Goal: Check status

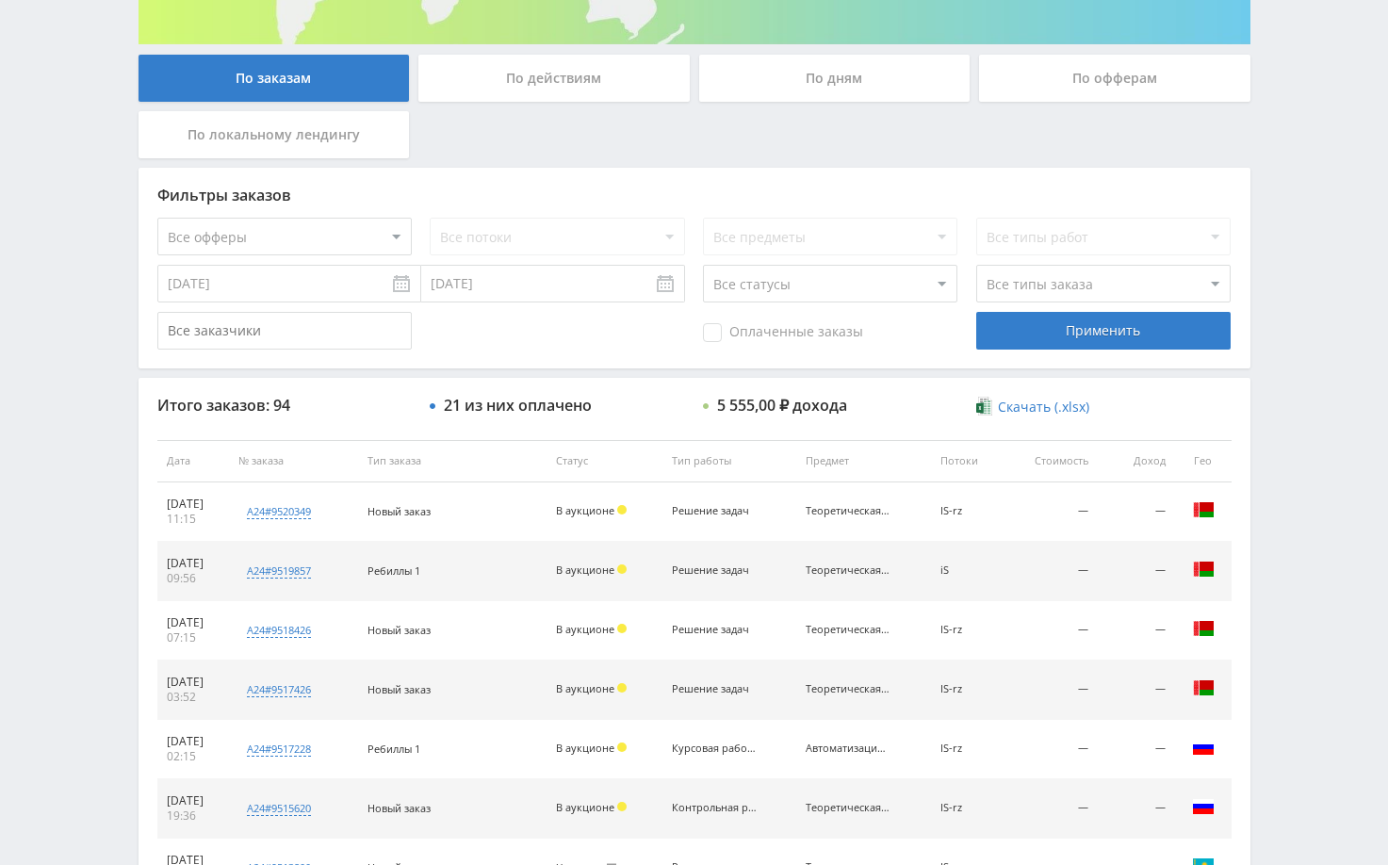
scroll to position [377, 0]
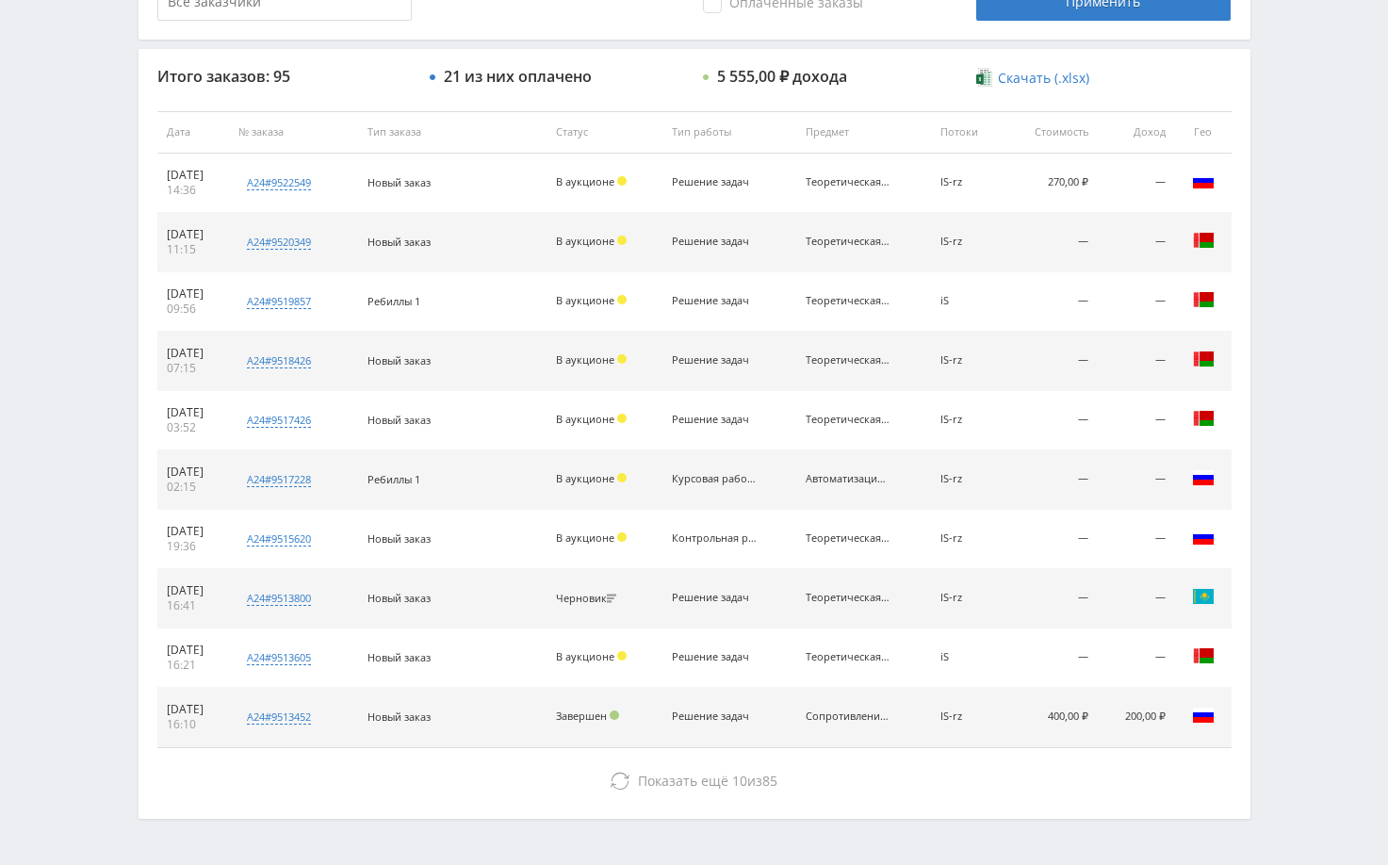
scroll to position [717, 0]
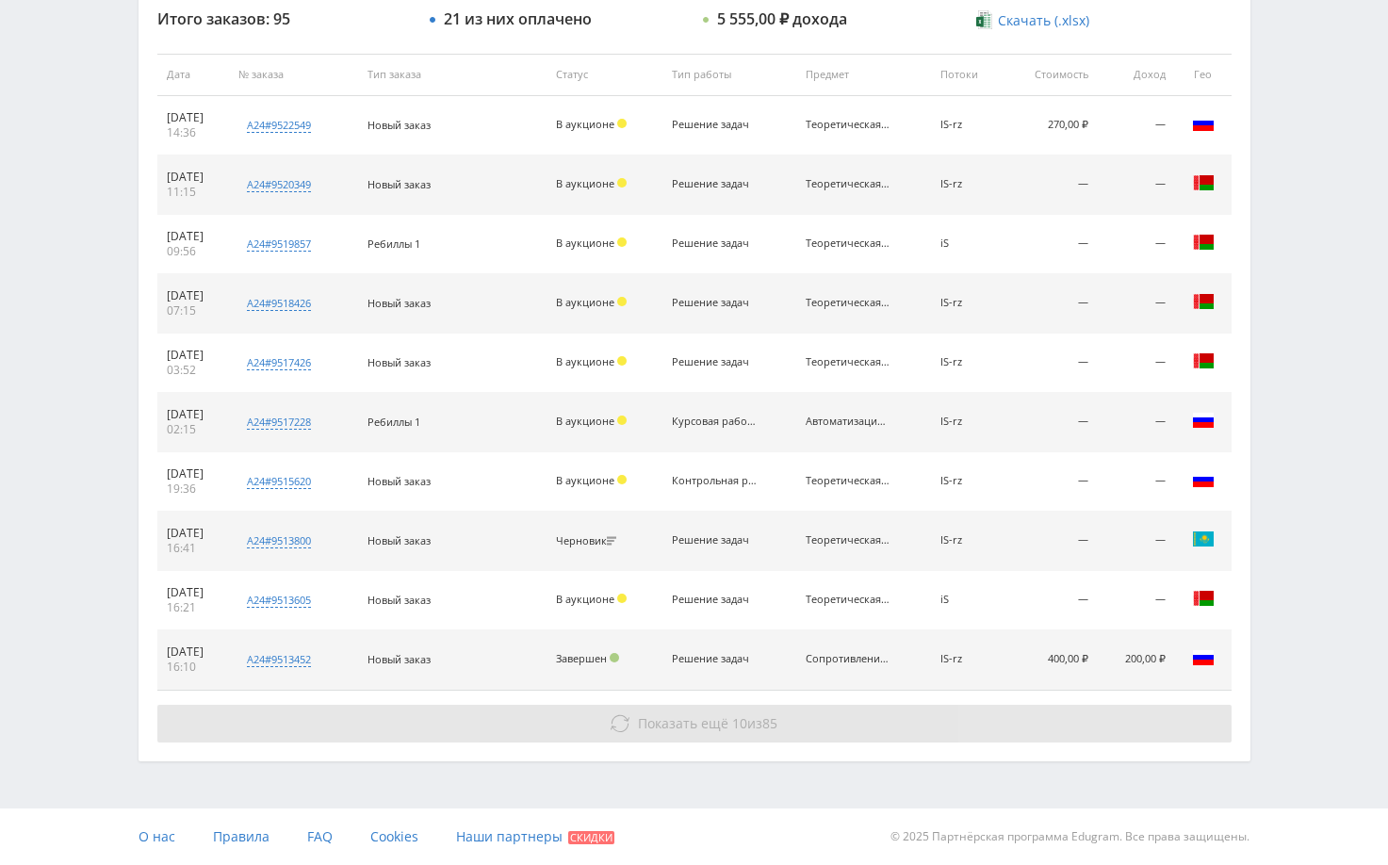
click at [877, 728] on button "Показать ещё 10 из 85" at bounding box center [694, 724] width 1075 height 38
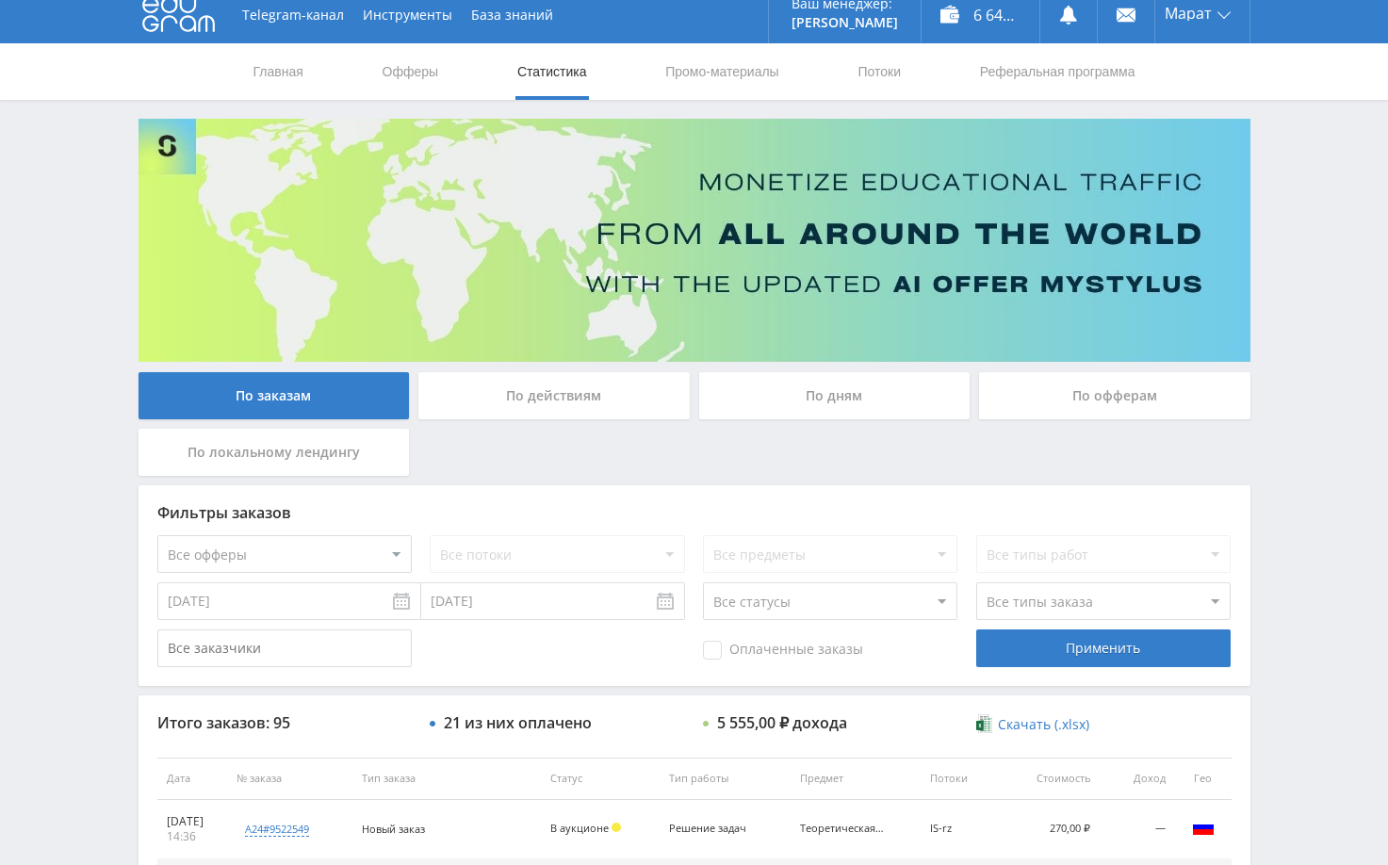
scroll to position [0, 0]
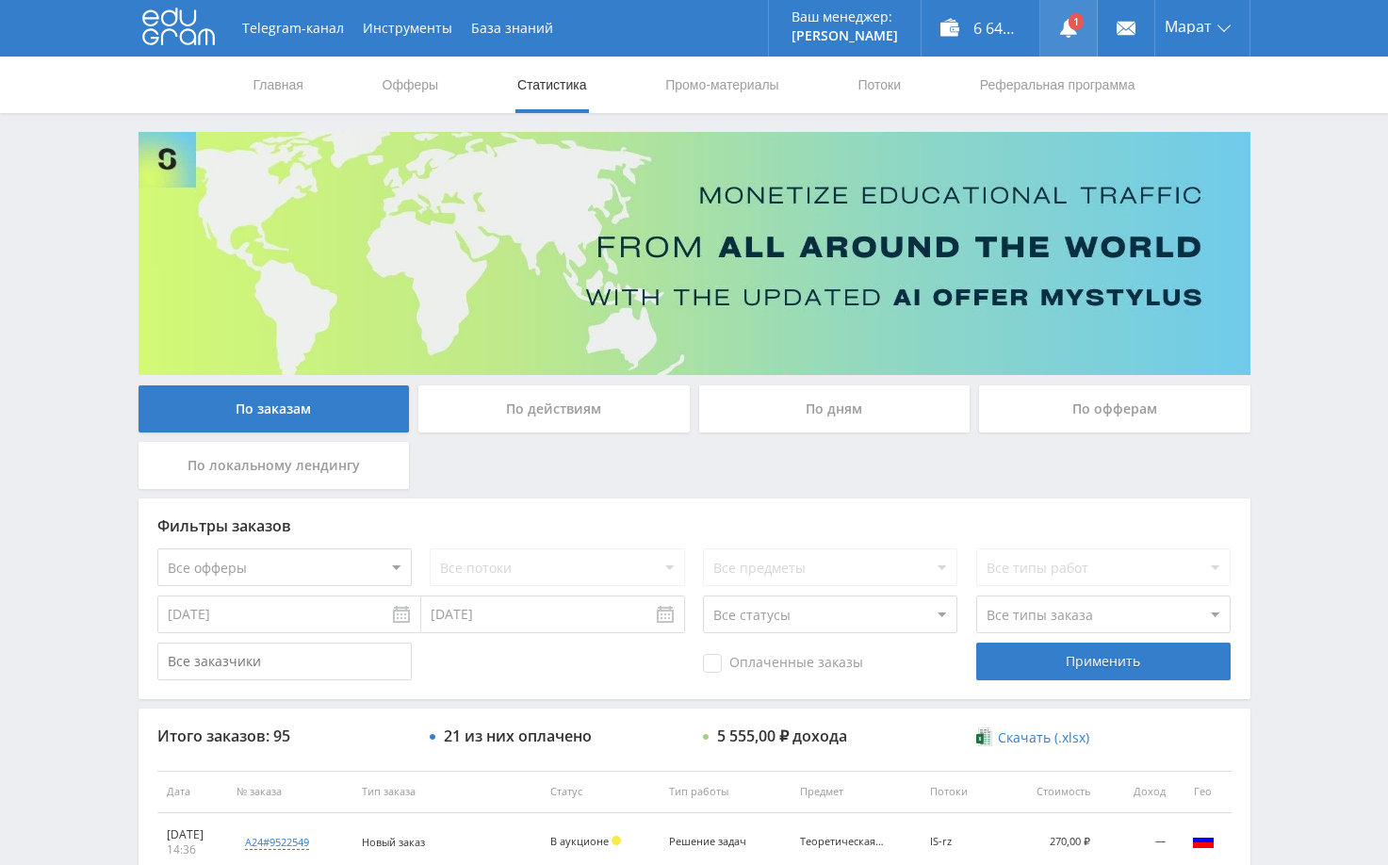
click at [1078, 25] on link at bounding box center [1069, 28] width 57 height 57
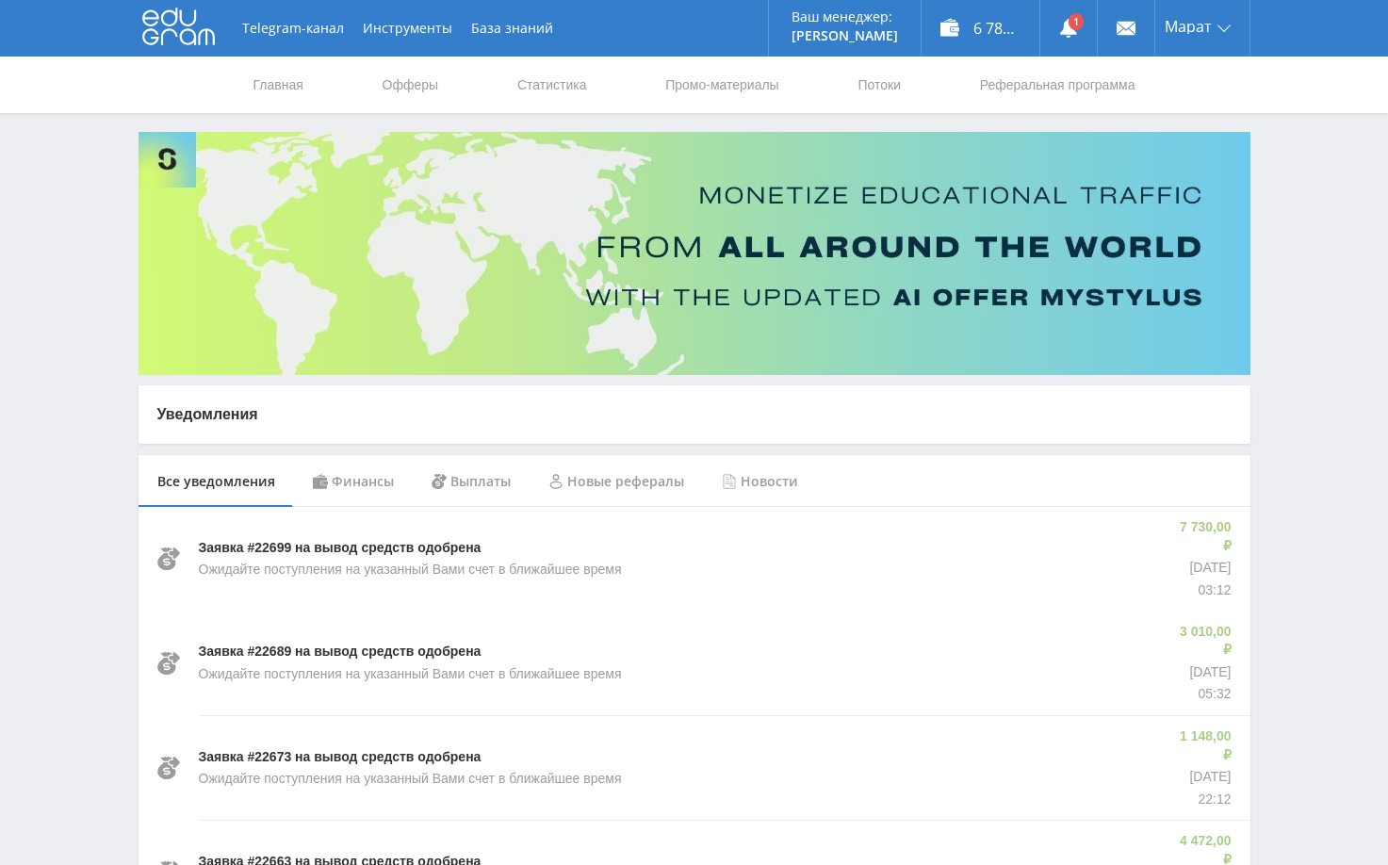
click at [378, 482] on div "Финансы" at bounding box center [353, 481] width 119 height 53
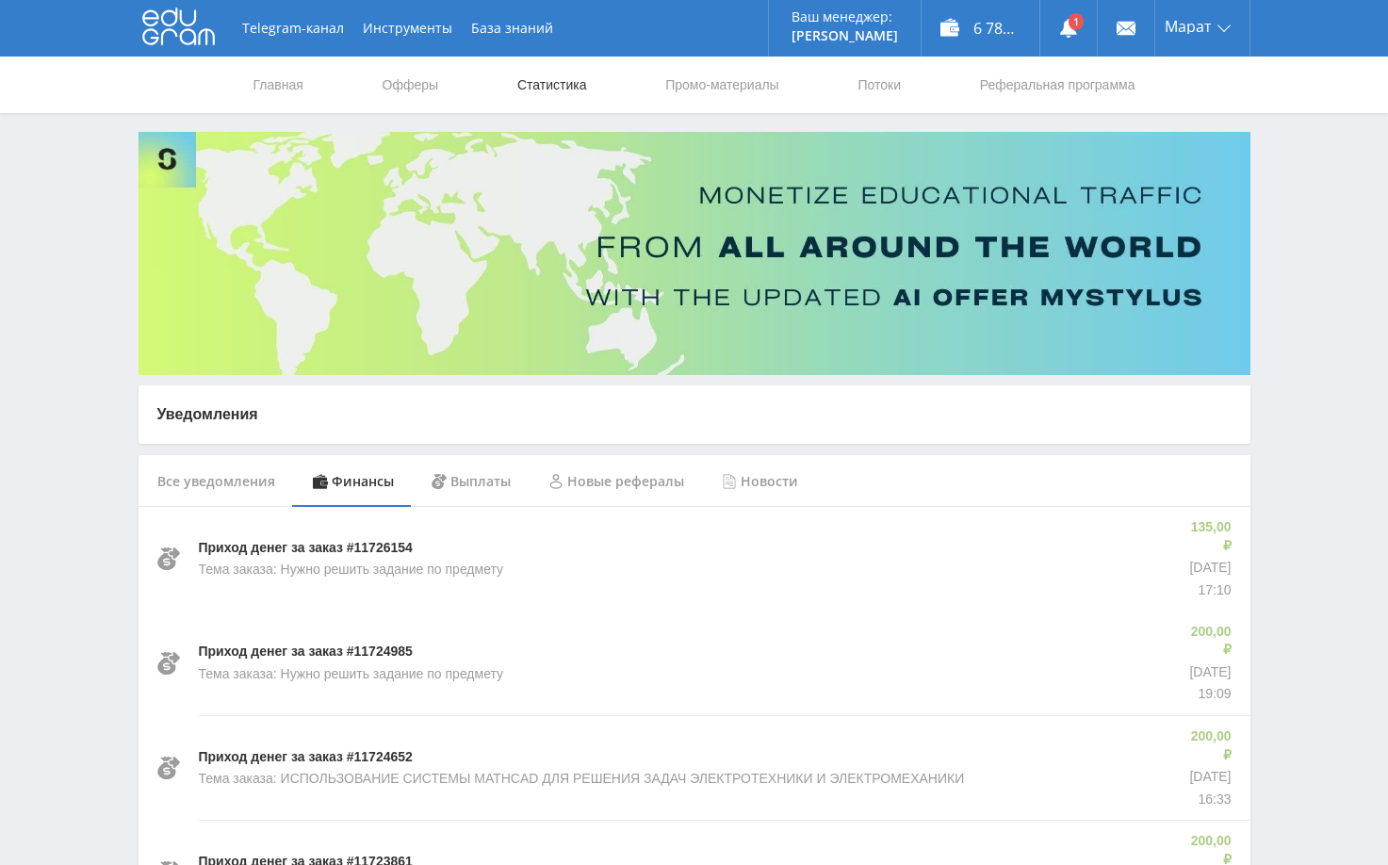
click at [517, 82] on nav "Главная Офферы Статистика Промо-материалы Потоки Реферальная программа" at bounding box center [695, 85] width 886 height 57
click at [535, 84] on link "Статистика" at bounding box center [553, 85] width 74 height 57
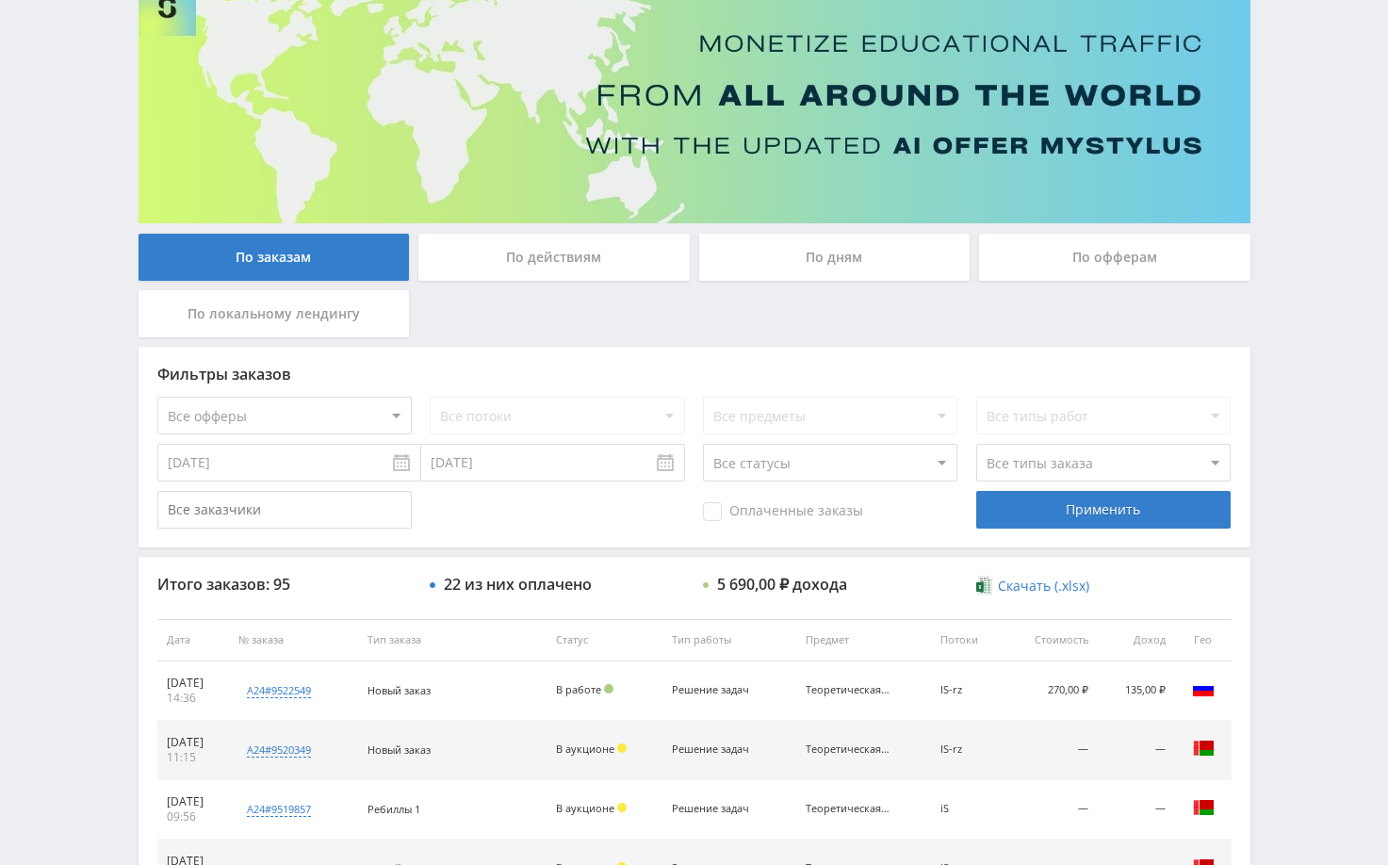
click at [1329, 297] on div "Telegram-канал Инструменты База знаний Ваш менеджер: Alex Alex Online @edugram_…" at bounding box center [694, 639] width 1388 height 1583
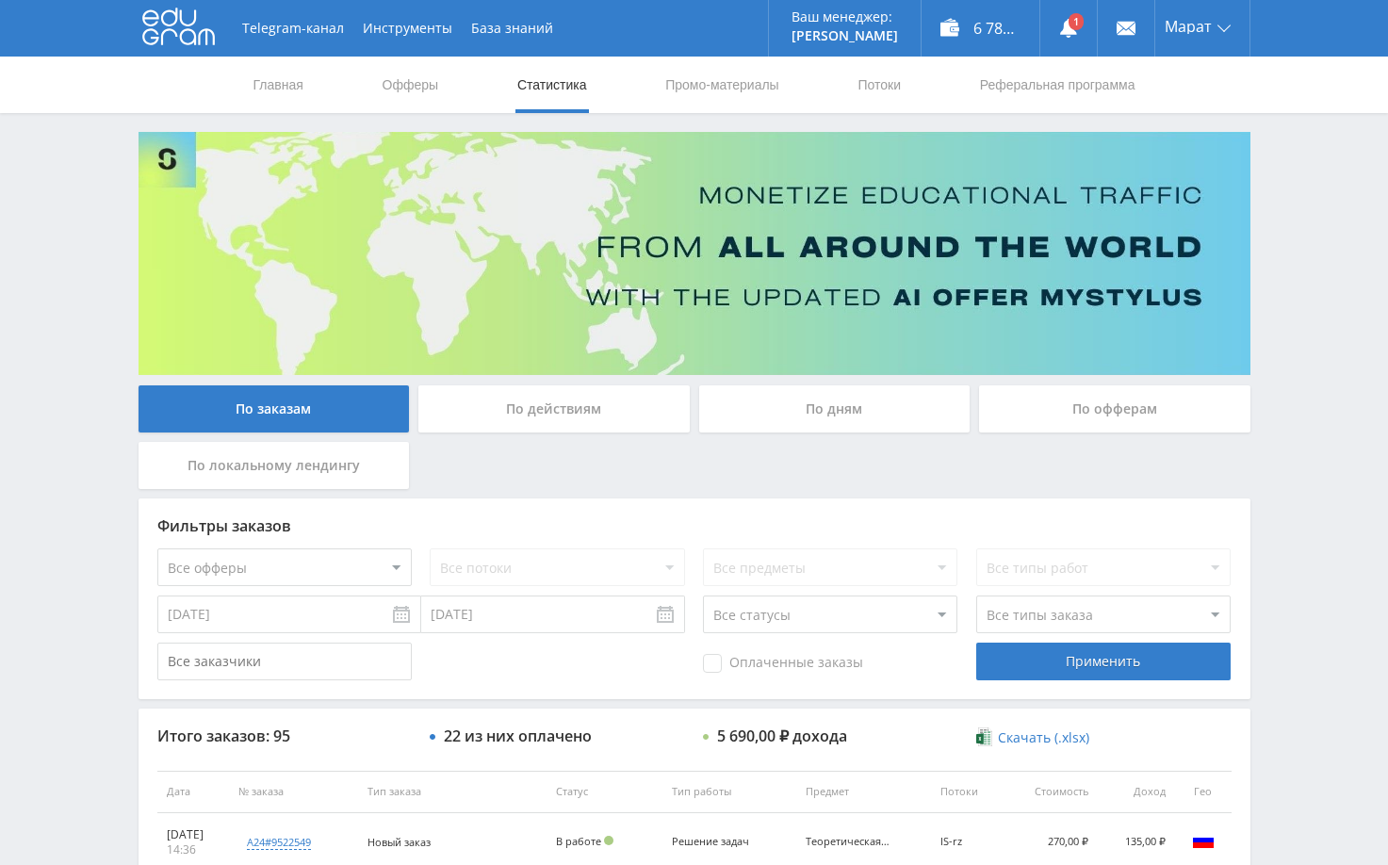
click at [1303, 231] on div "Telegram-канал Инструменты База знаний Ваш менеджер: Alex Alex Online @edugram_…" at bounding box center [694, 791] width 1388 height 1583
click at [1303, 270] on div "Telegram-канал Инструменты База знаний Ваш менеджер: Alex Alex Online @edugram_…" at bounding box center [694, 791] width 1388 height 1583
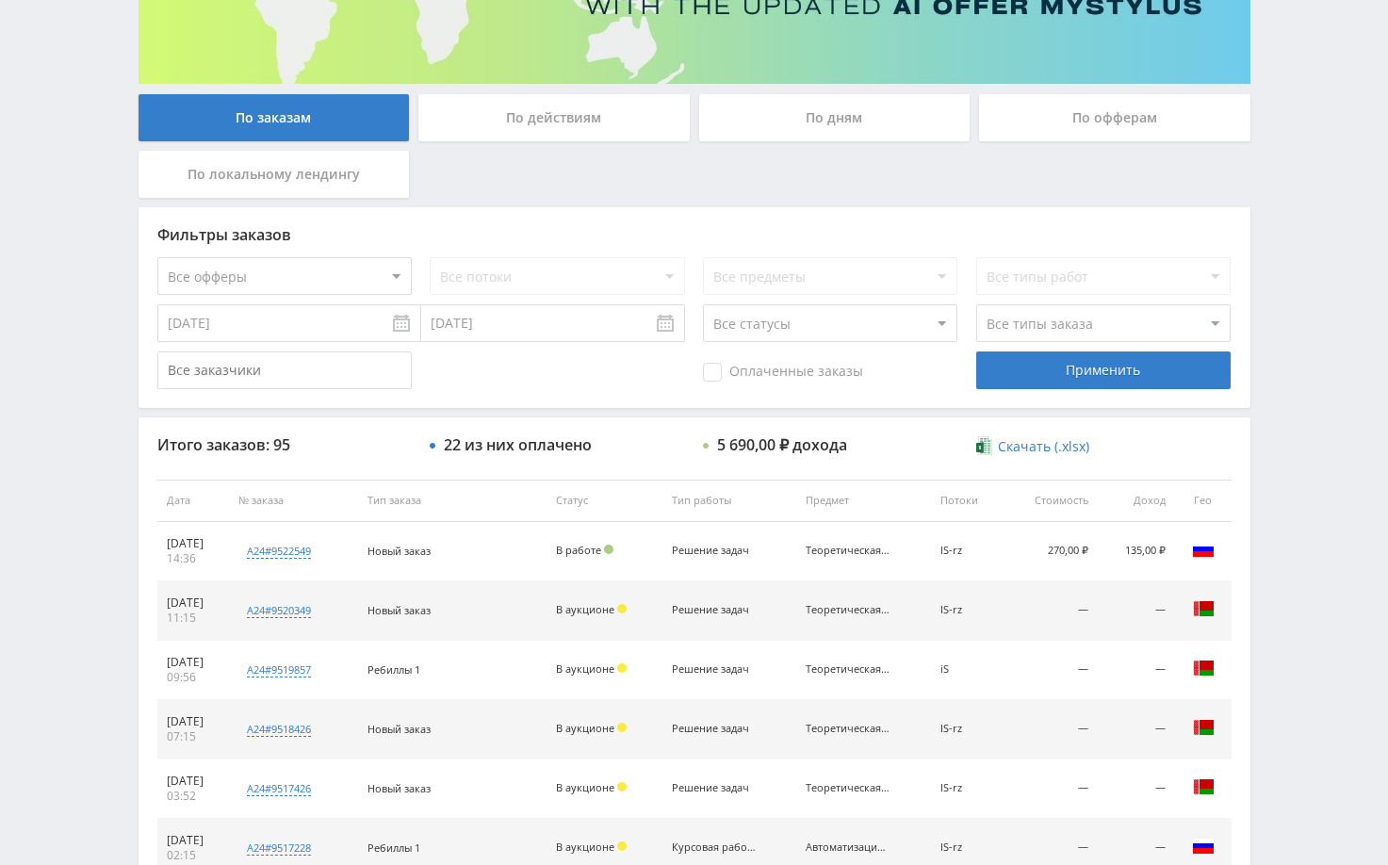
scroll to position [152, 0]
